Goal: Navigation & Orientation: Find specific page/section

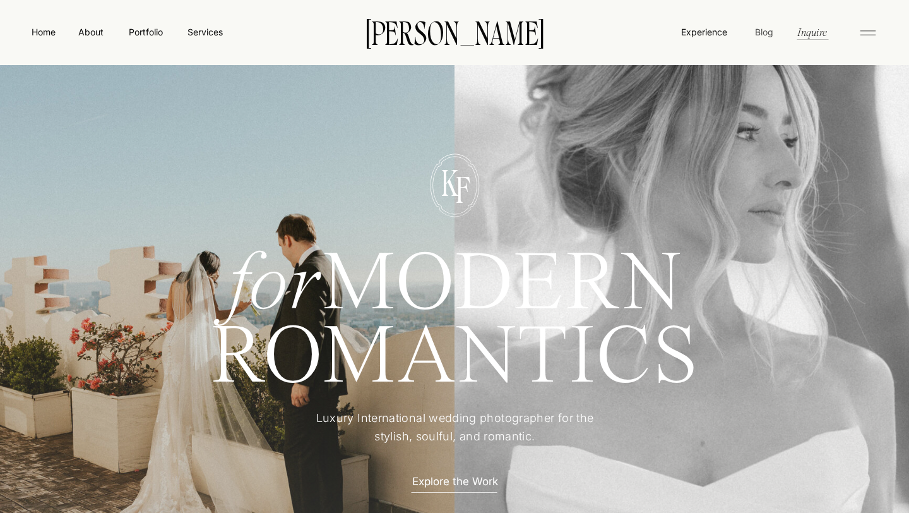
click at [768, 32] on nav "Blog" at bounding box center [764, 31] width 24 height 13
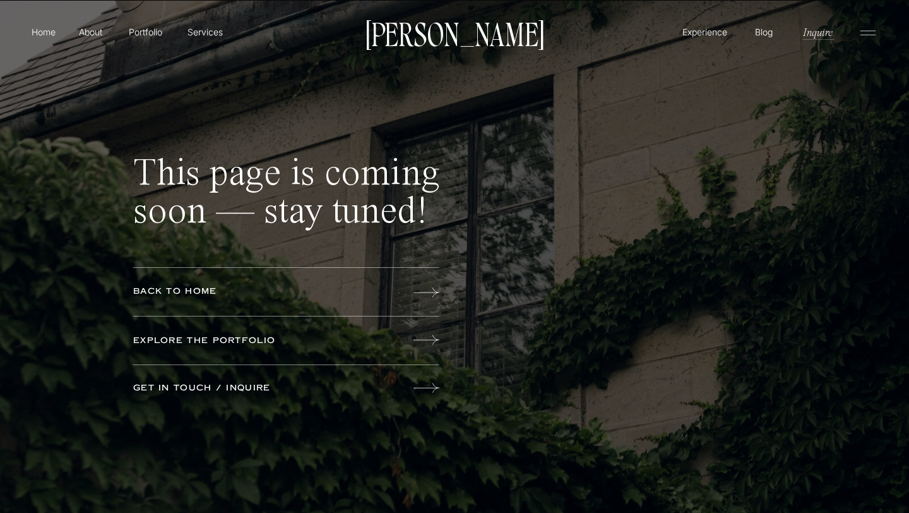
click at [251, 340] on p "Explore the portfolio" at bounding box center [232, 341] width 198 height 14
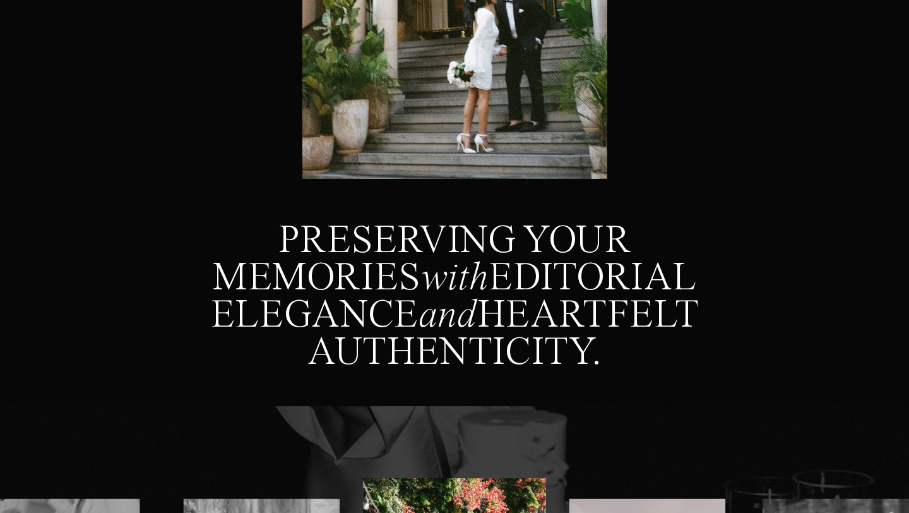
scroll to position [349, 0]
